Goal: Task Accomplishment & Management: Manage account settings

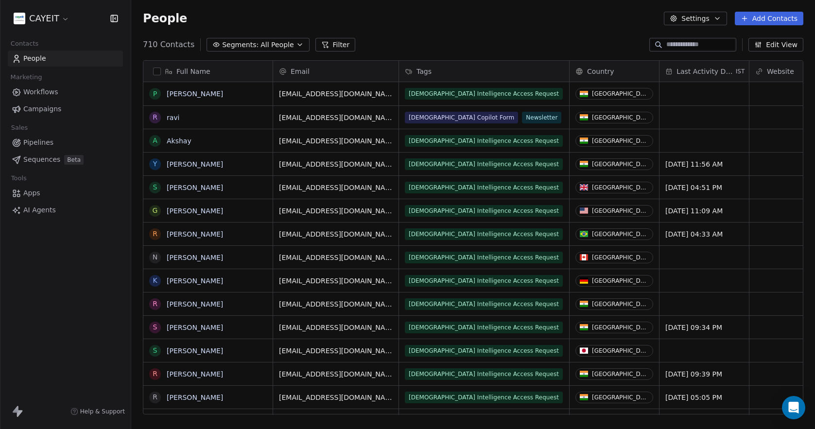
scroll to position [370, 677]
click at [37, 23] on html "CAYEIT Contacts People Marketing Workflows Campaigns Sales Pipelines Sequences …" at bounding box center [407, 214] width 815 height 429
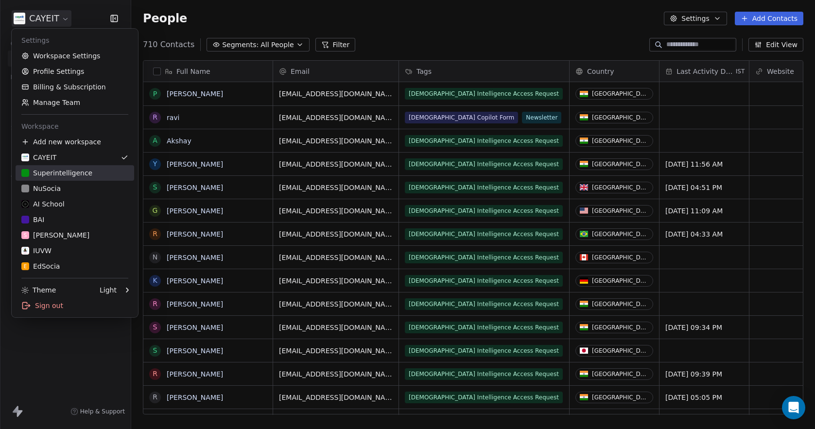
click at [51, 177] on div "Superintelligence" at bounding box center [56, 173] width 71 height 10
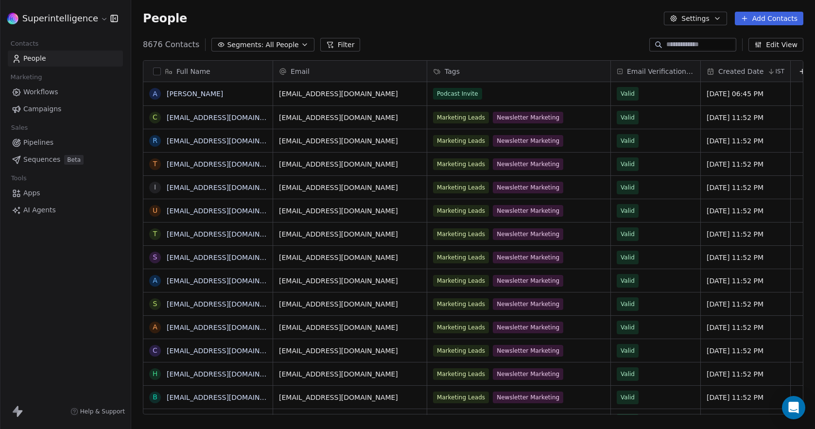
scroll to position [370, 677]
click at [57, 91] on link "Workflows" at bounding box center [65, 92] width 115 height 16
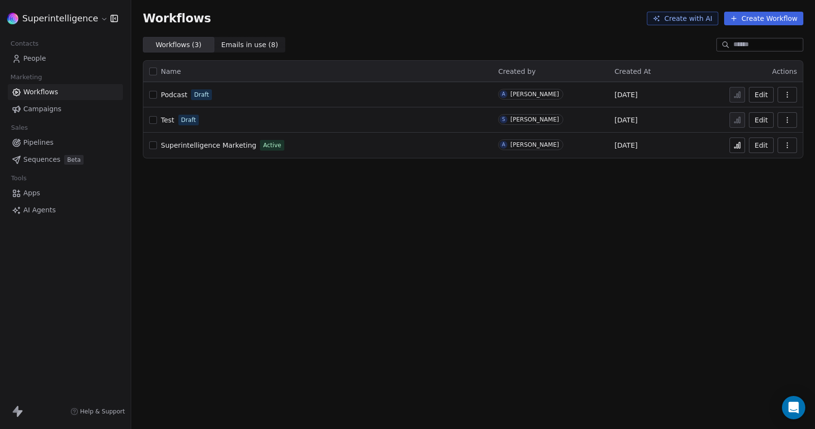
click at [240, 143] on span "Superintelligence Marketing" at bounding box center [208, 145] width 95 height 8
click at [26, 59] on span "People" at bounding box center [34, 58] width 23 height 10
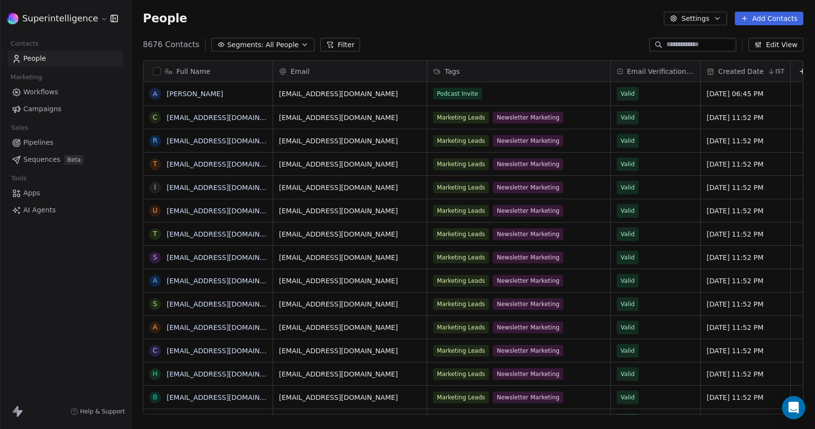
scroll to position [370, 677]
click at [744, 25] on button "Add Contacts" at bounding box center [769, 19] width 69 height 14
click at [779, 52] on span "Import from CSV" at bounding box center [767, 55] width 56 height 10
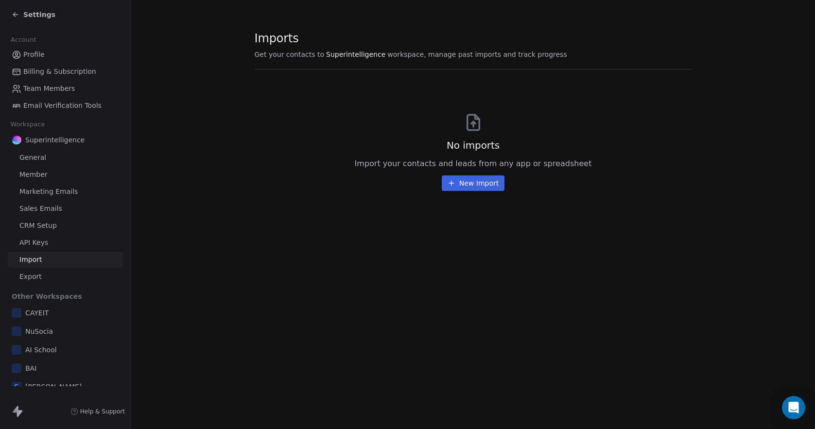
click at [466, 184] on button "New Import" at bounding box center [473, 183] width 63 height 16
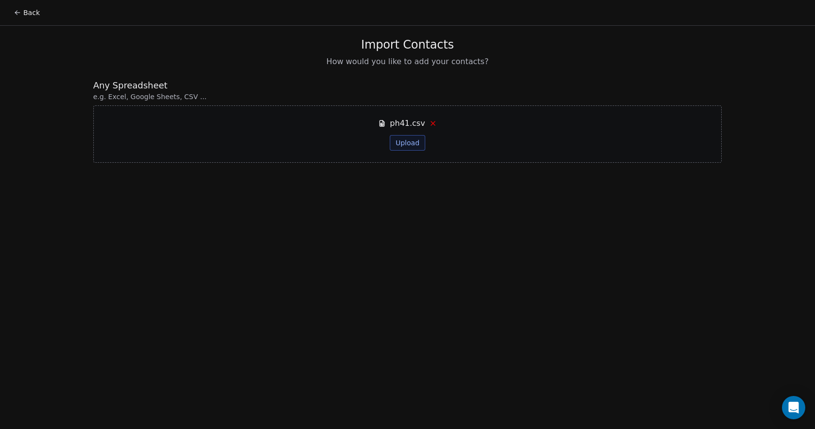
click at [435, 139] on div "ph41.csv Upload" at bounding box center [407, 134] width 58 height 33
click at [415, 146] on button "Upload" at bounding box center [407, 143] width 35 height 16
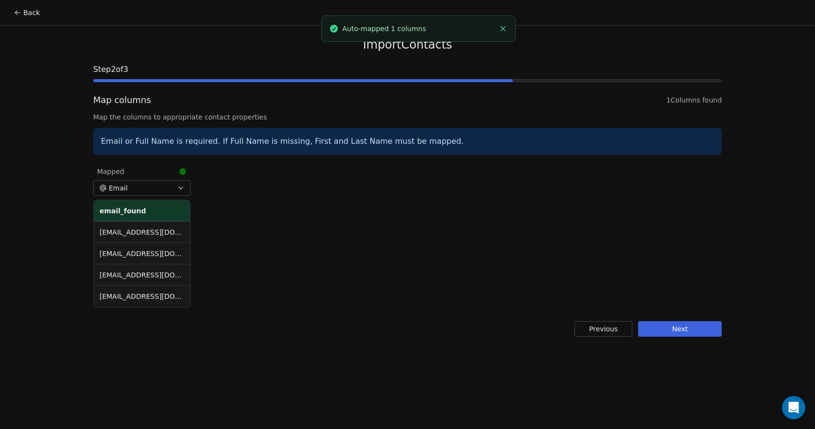
click at [154, 188] on button "Email" at bounding box center [141, 188] width 97 height 16
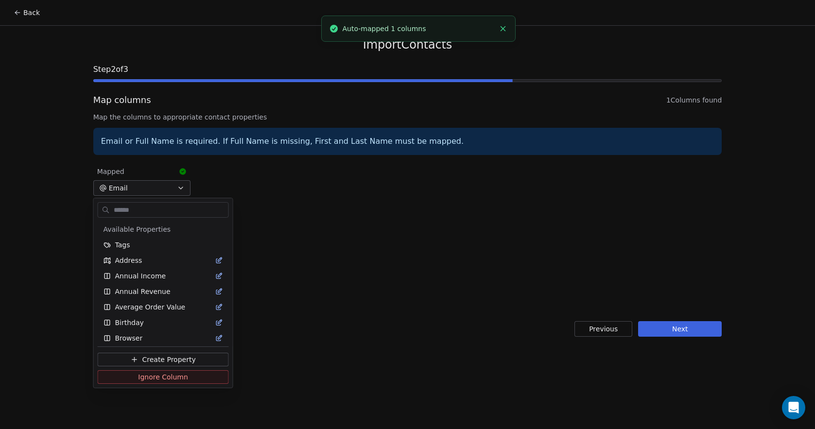
scroll to position [128, 0]
click at [342, 190] on html "Back Import Contacts Step 2 of 3 Map columns 1 Columns found Map the columns to…" at bounding box center [407, 214] width 815 height 429
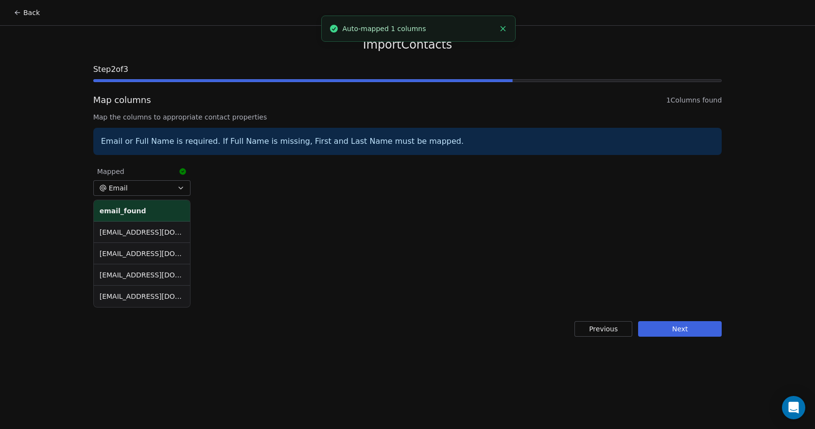
click at [716, 330] on button "Next" at bounding box center [680, 329] width 84 height 16
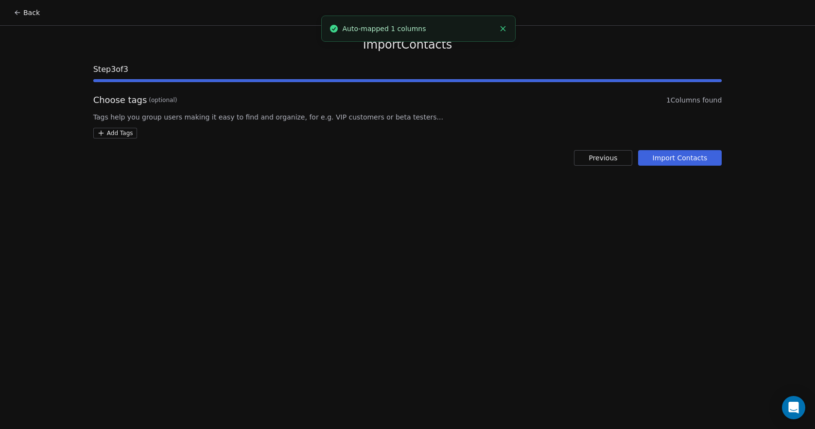
click at [110, 133] on html "Back Import Contacts Step 3 of 3 Choose tags (optional) 1 Columns found Tags he…" at bounding box center [407, 214] width 815 height 429
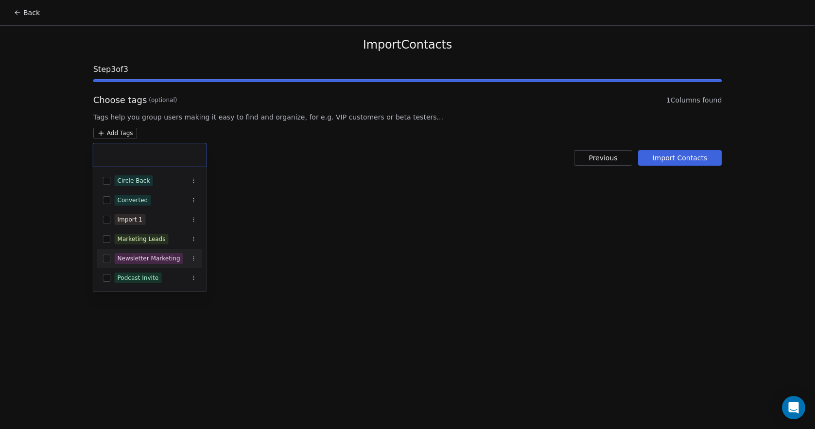
click at [156, 260] on div "Newsletter Marketing" at bounding box center [149, 258] width 63 height 9
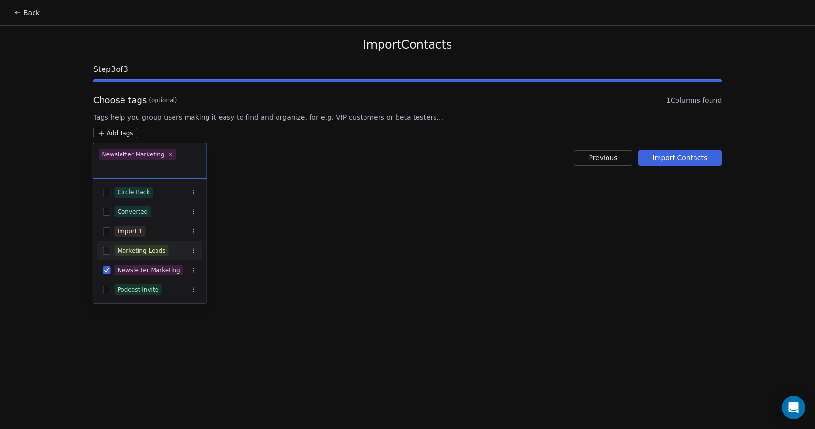
click at [161, 247] on div "Marketing Leads" at bounding box center [142, 250] width 48 height 9
click at [425, 286] on html "Back Import Contacts Step 3 of 3 Choose tags (optional) 1 Columns found Tags he…" at bounding box center [407, 214] width 815 height 429
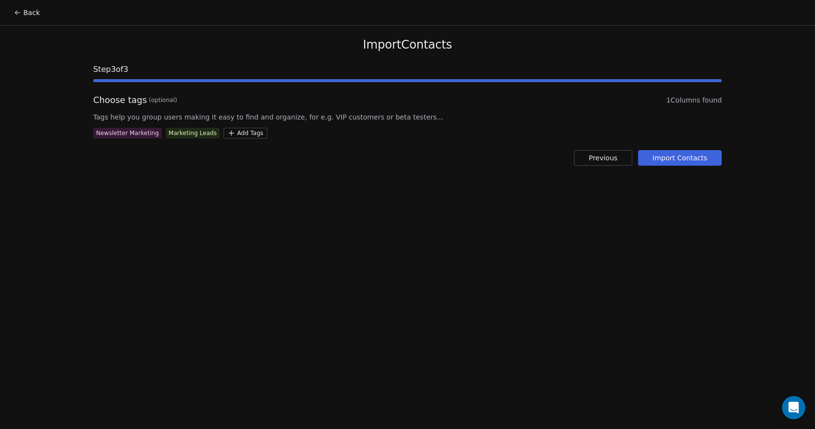
click at [678, 161] on button "Import Contacts" at bounding box center [680, 158] width 84 height 16
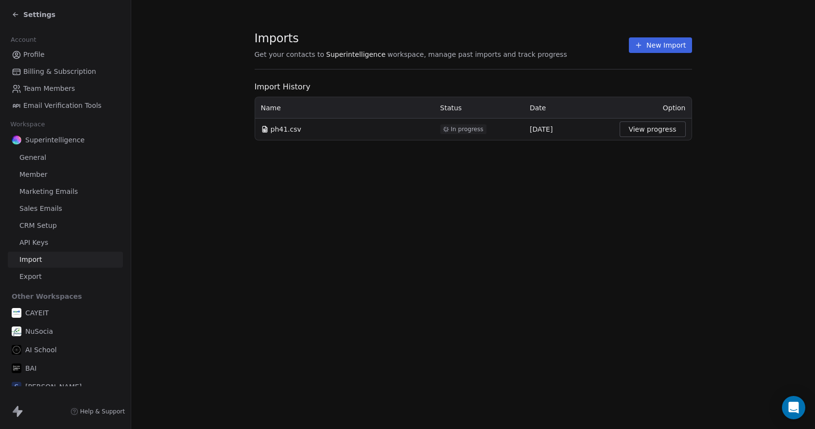
click at [672, 136] on button "View progress" at bounding box center [653, 130] width 66 height 16
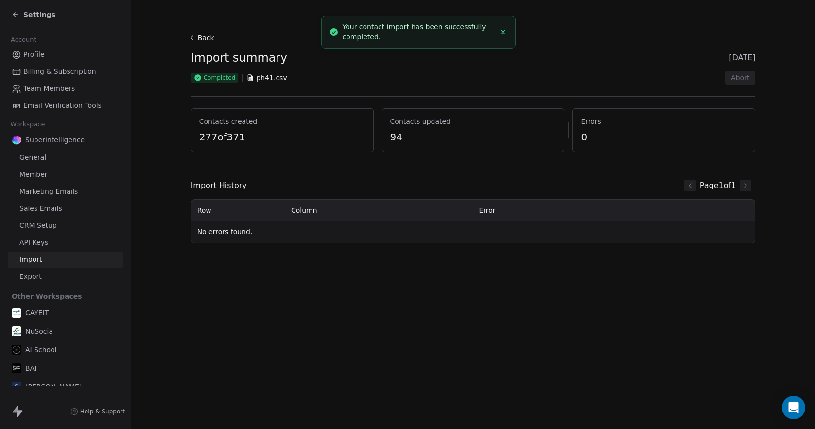
click at [25, 16] on span "Settings" at bounding box center [39, 15] width 32 height 10
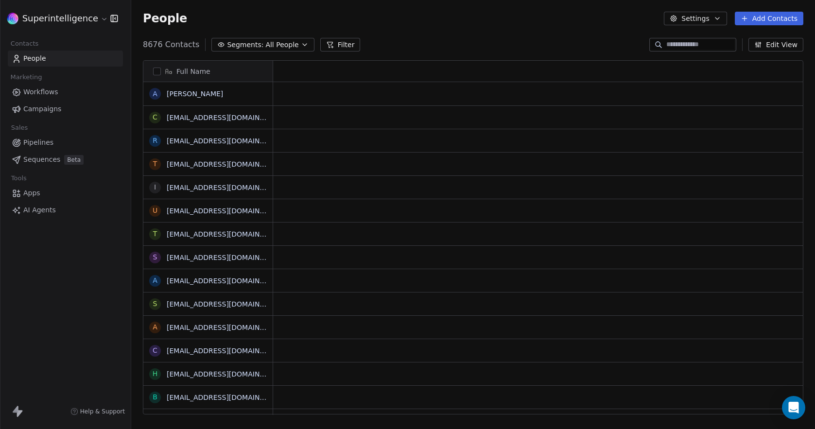
scroll to position [370, 677]
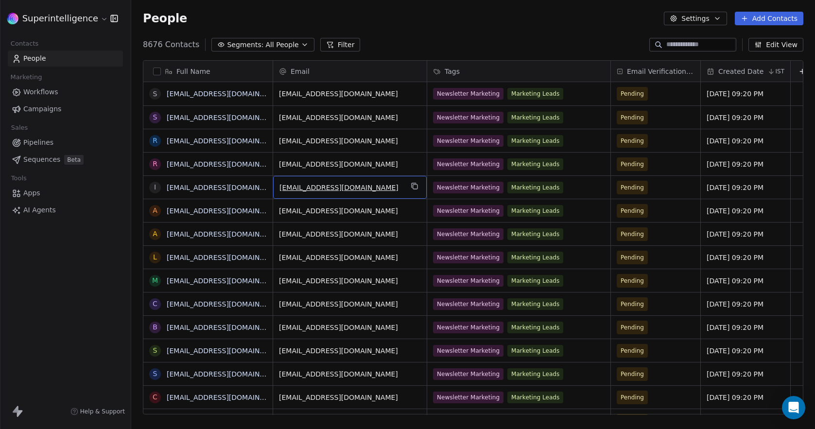
drag, startPoint x: 361, startPoint y: 190, endPoint x: 308, endPoint y: 189, distance: 53.0
click at [418, 185] on icon "grid" at bounding box center [415, 186] width 8 height 8
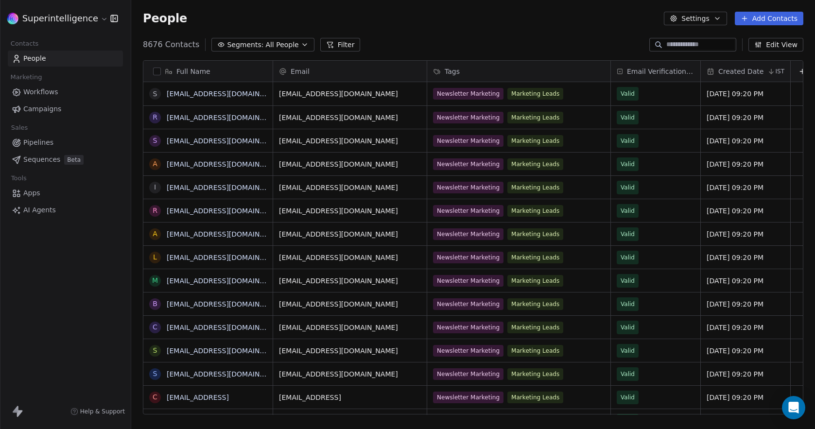
click at [41, 95] on span "Workflows" at bounding box center [40, 92] width 35 height 10
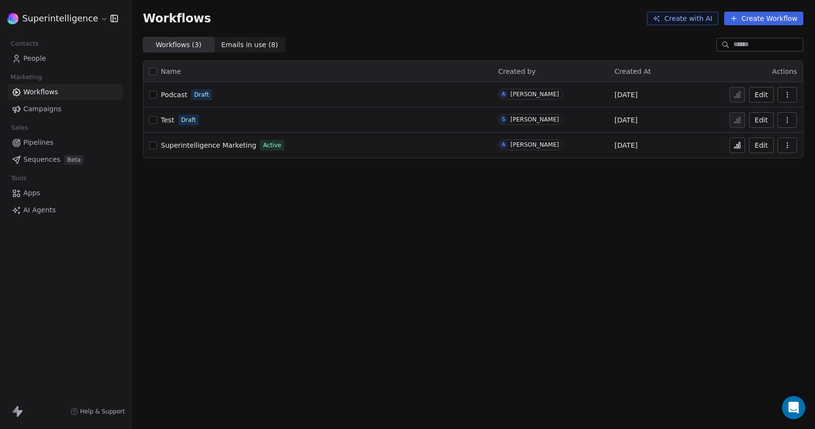
click at [733, 148] on button at bounding box center [738, 146] width 16 height 16
click at [68, 108] on link "Campaigns" at bounding box center [65, 109] width 115 height 16
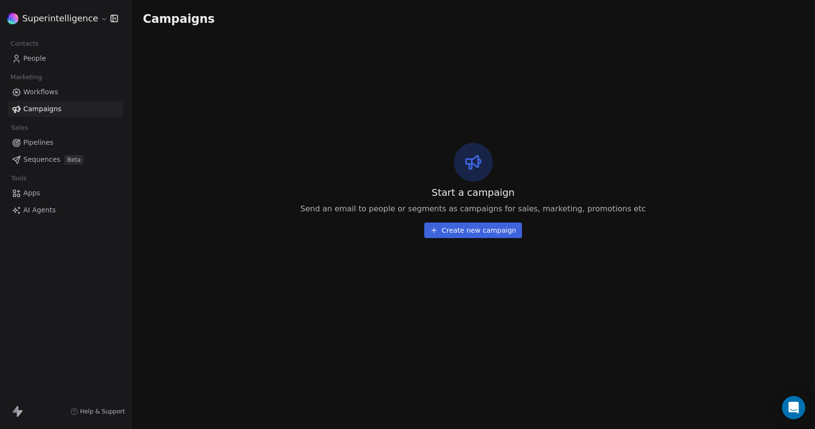
click at [54, 85] on link "Workflows" at bounding box center [65, 92] width 115 height 16
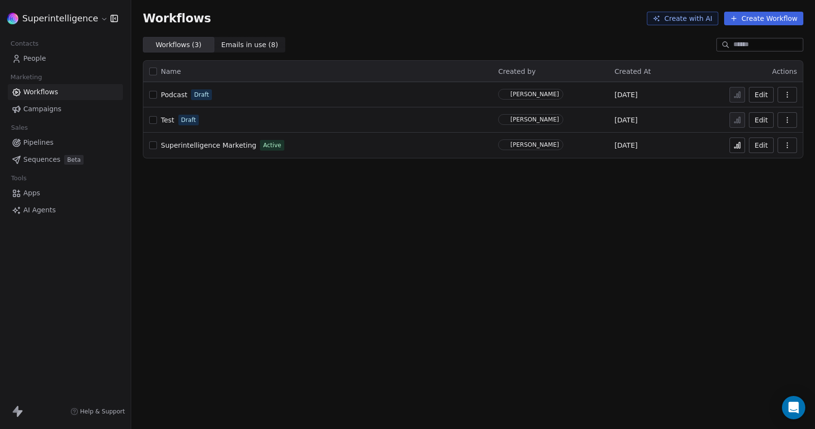
click at [47, 163] on span "Sequences" at bounding box center [41, 160] width 37 height 10
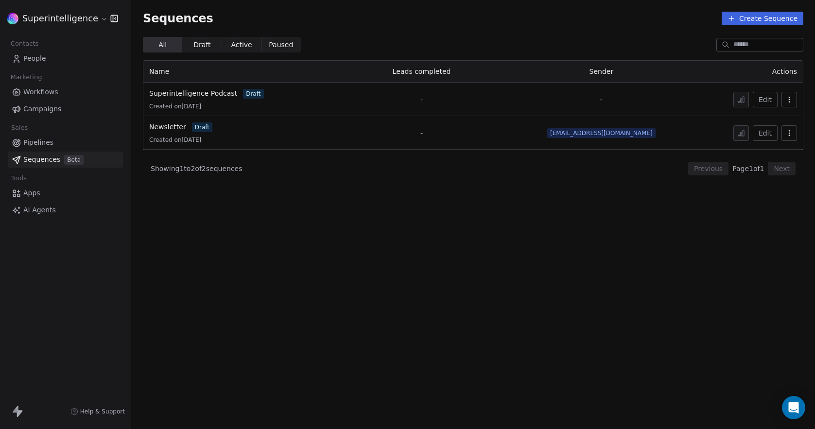
click at [278, 226] on section "Sequences Create Sequence All All Draft Draft Active Active Paused Paused Name …" at bounding box center [473, 214] width 684 height 429
